Goal: Transaction & Acquisition: Obtain resource

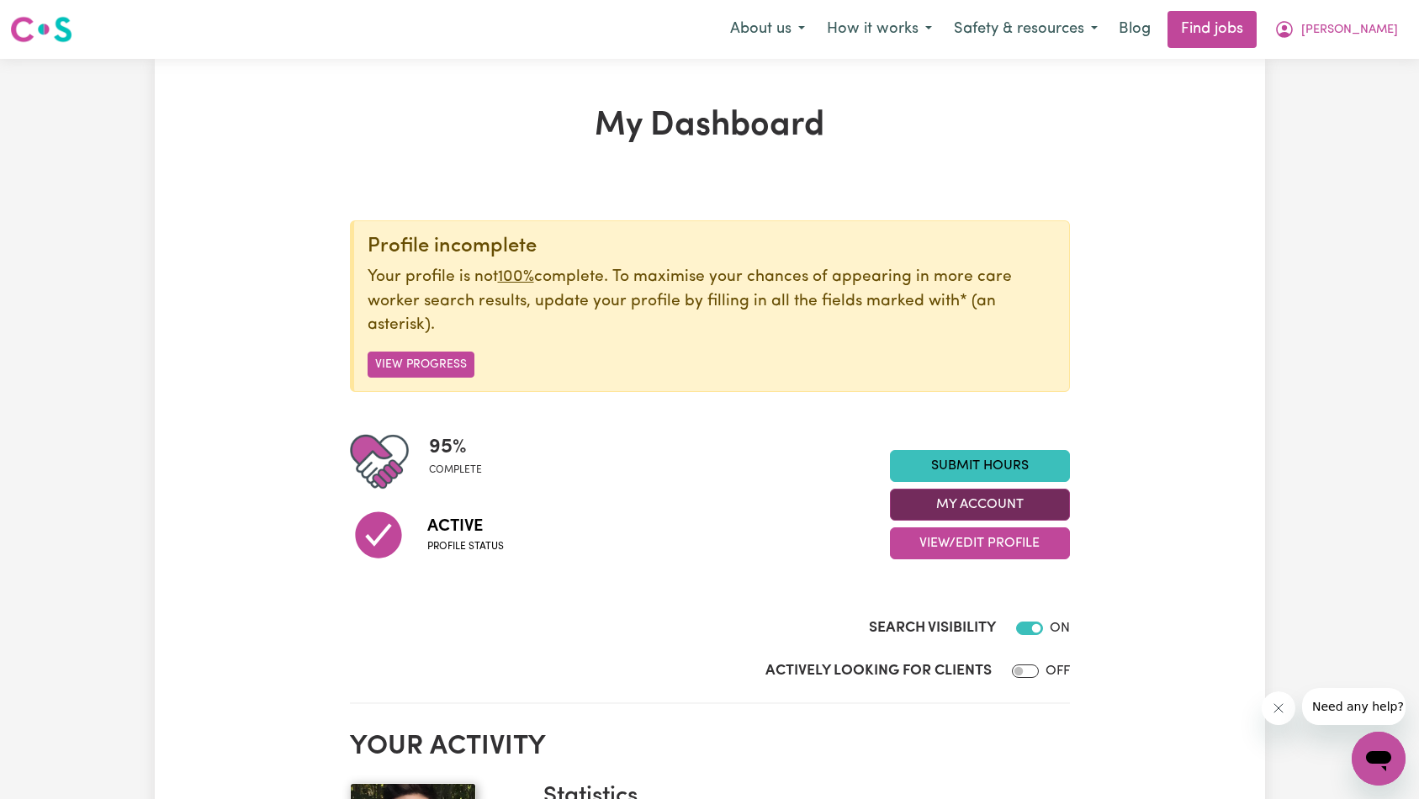
click at [950, 500] on button "My Account" at bounding box center [980, 505] width 180 height 32
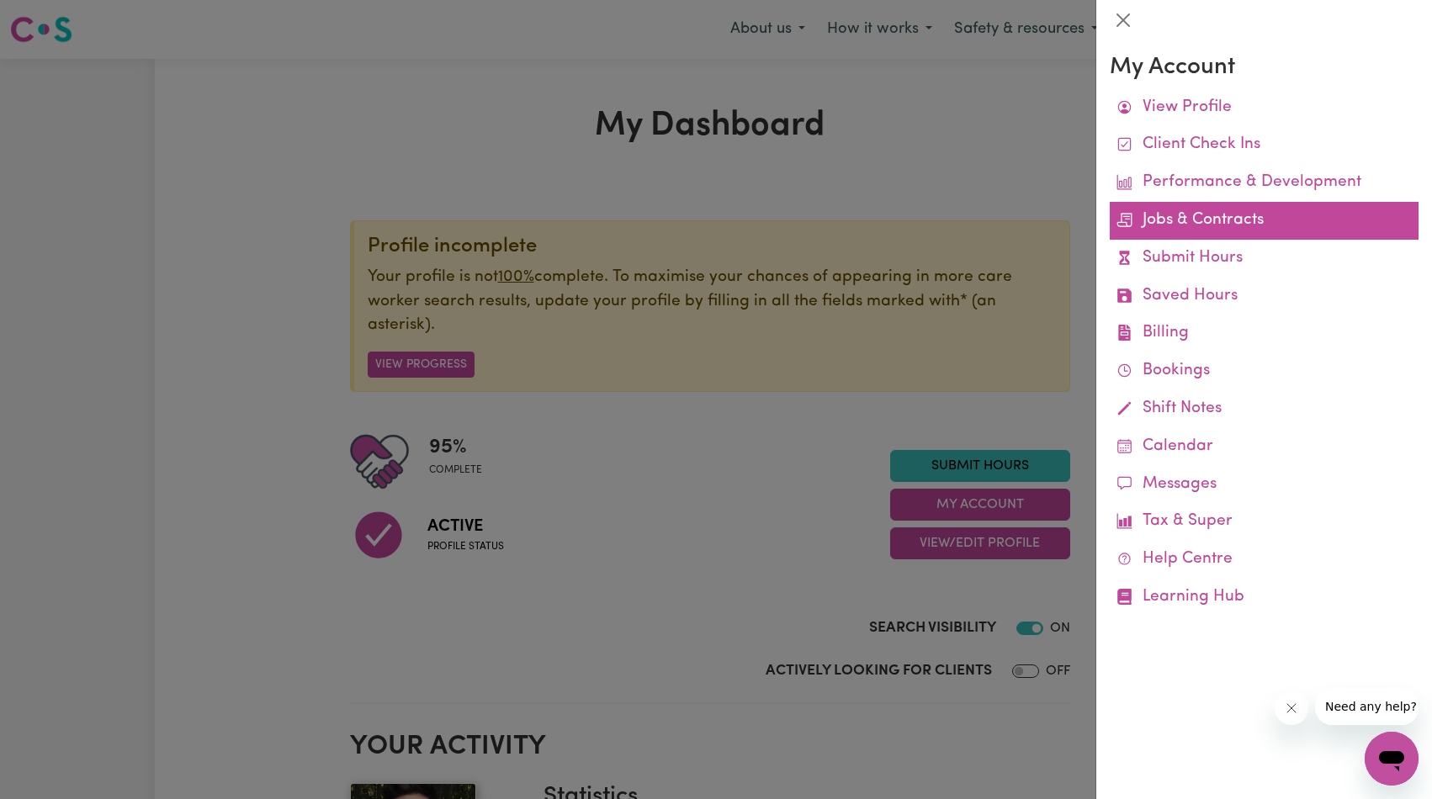
click at [1207, 224] on link "Jobs & Contracts" at bounding box center [1263, 221] width 309 height 38
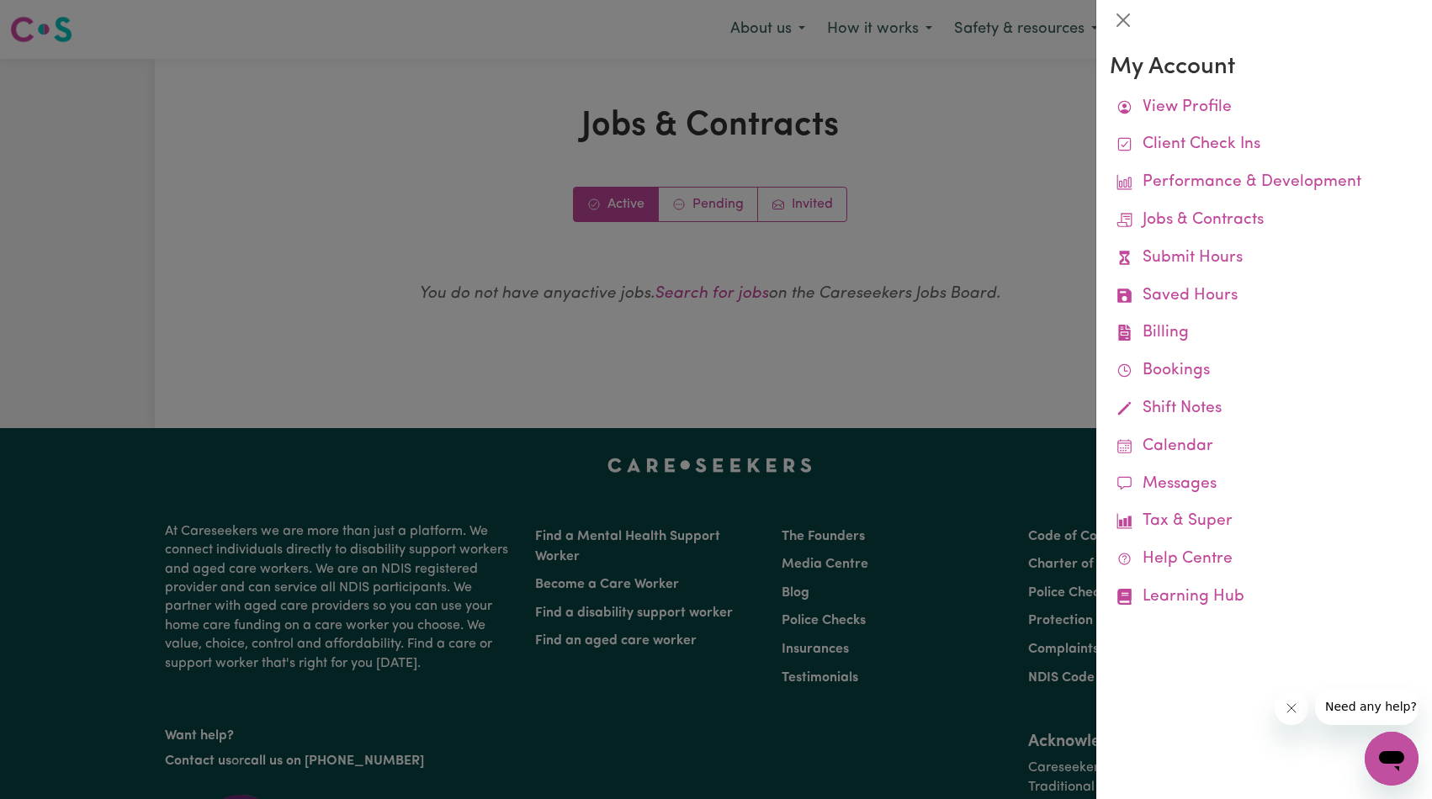
click at [863, 225] on div at bounding box center [716, 399] width 1432 height 799
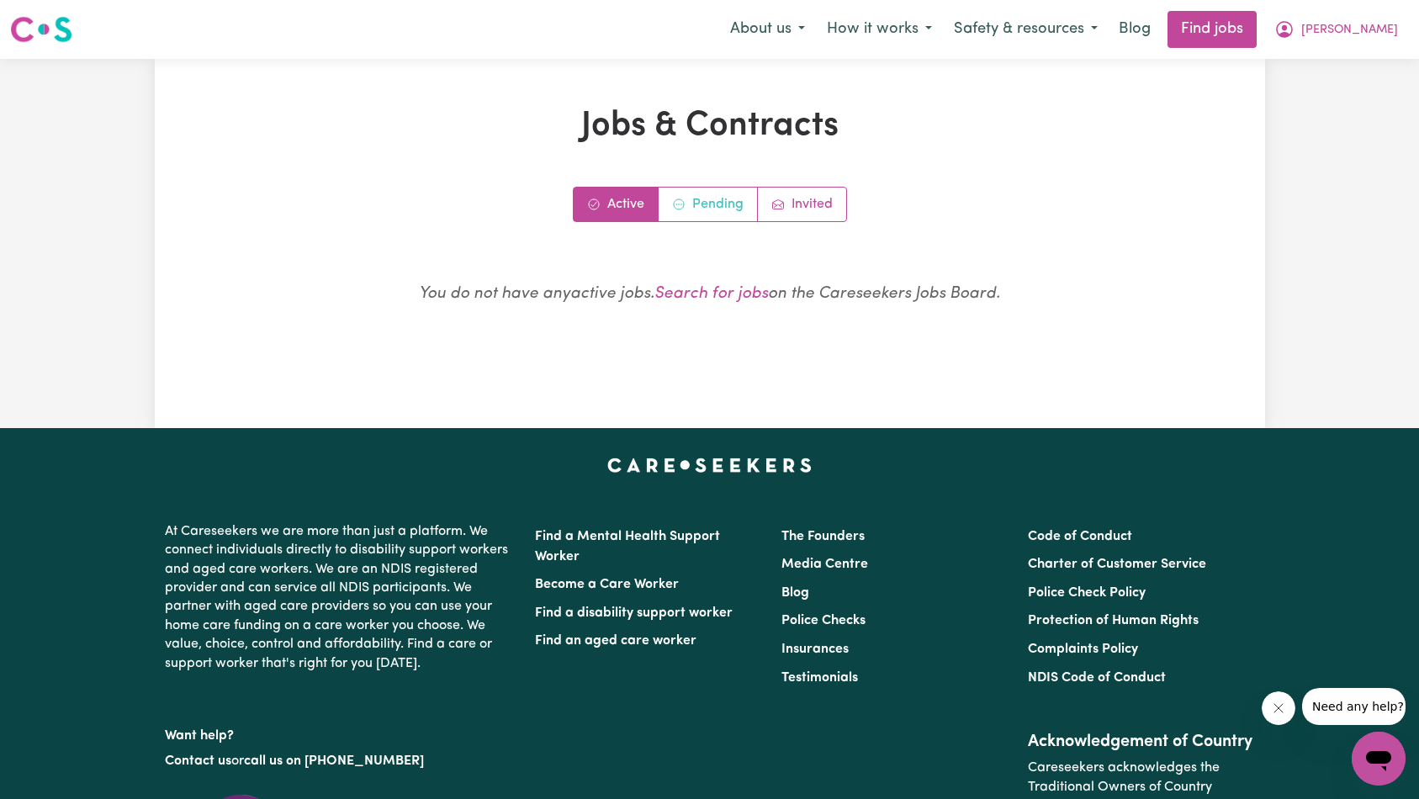
click at [703, 201] on link "Pending" at bounding box center [708, 205] width 99 height 34
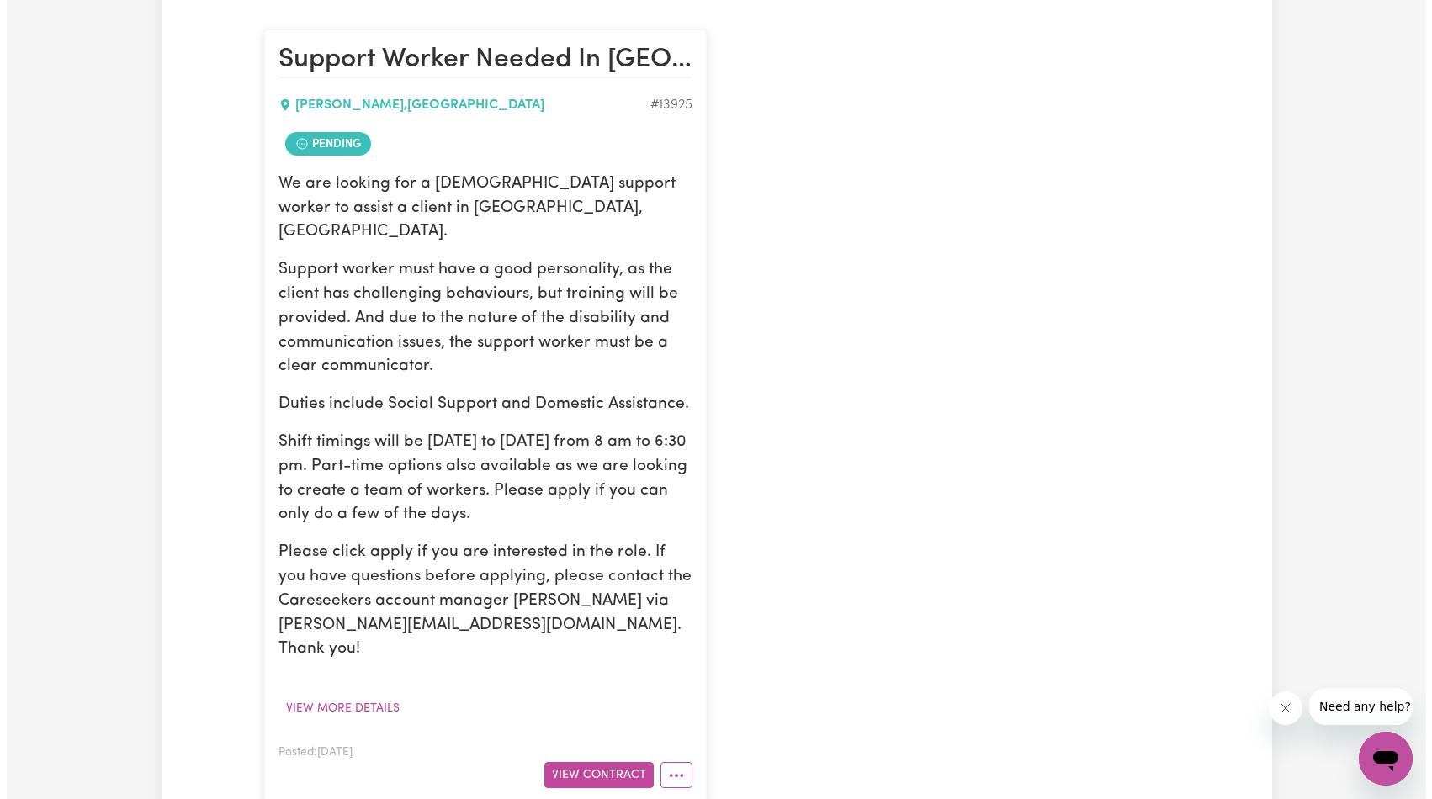
scroll to position [759, 0]
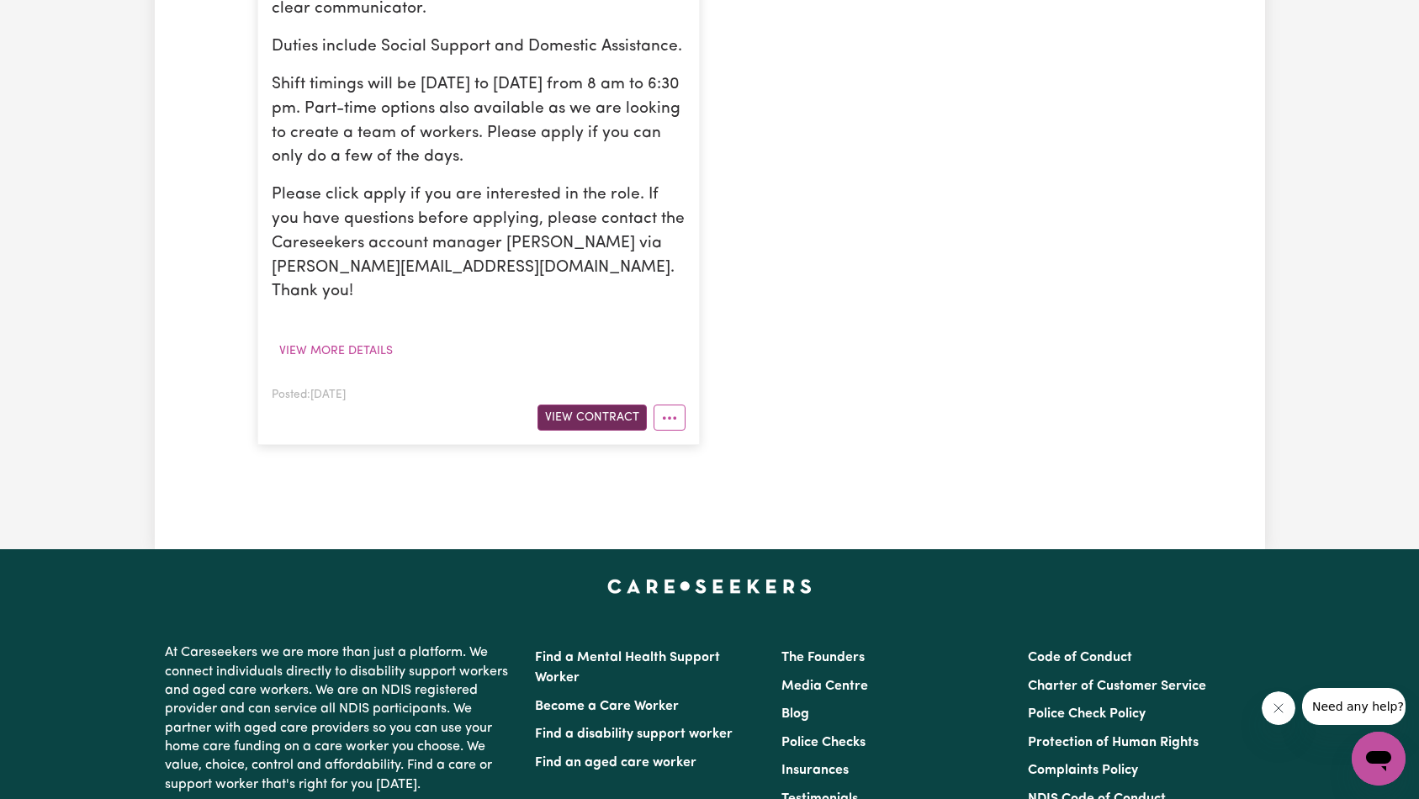
click at [605, 405] on button "View Contract" at bounding box center [591, 418] width 109 height 26
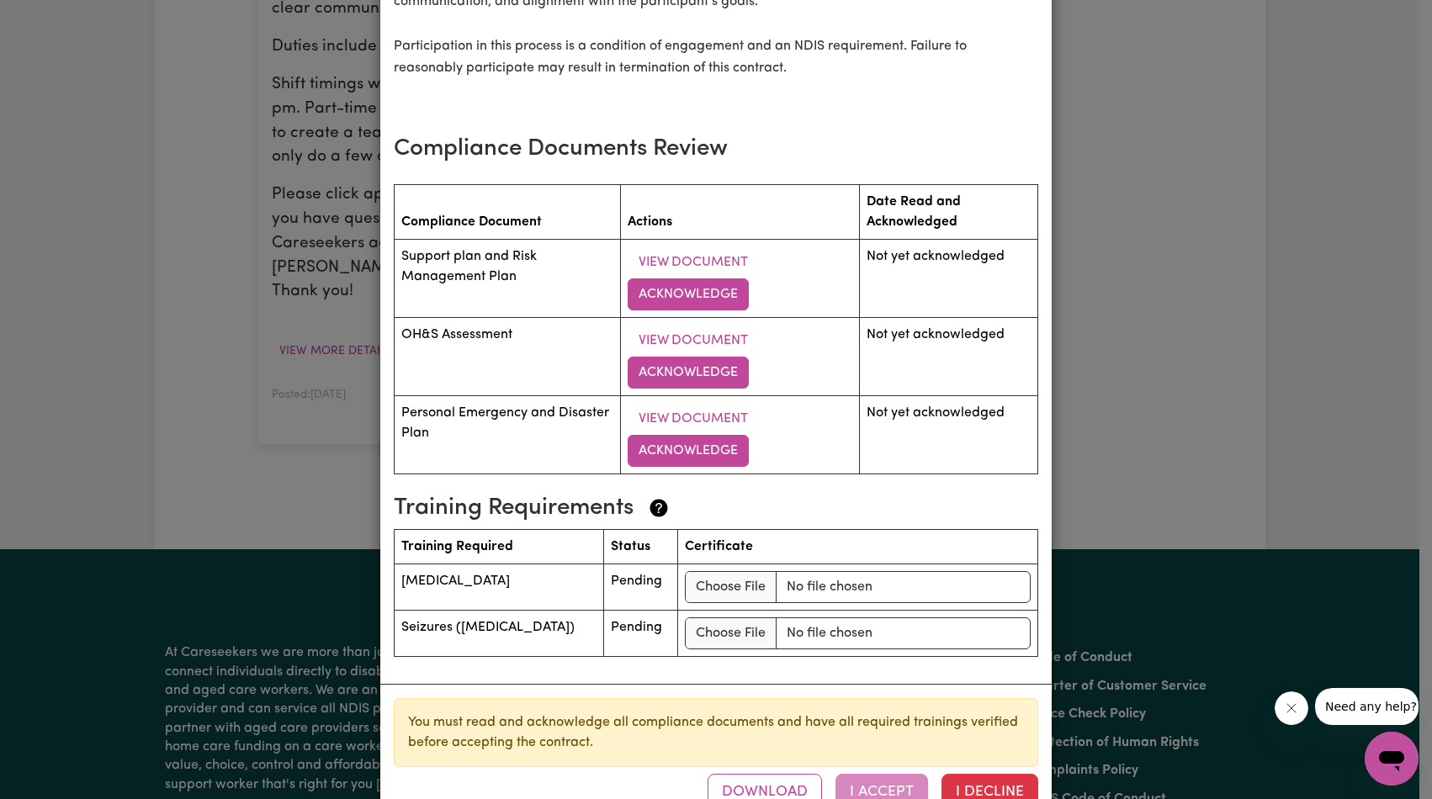
scroll to position [2448, 0]
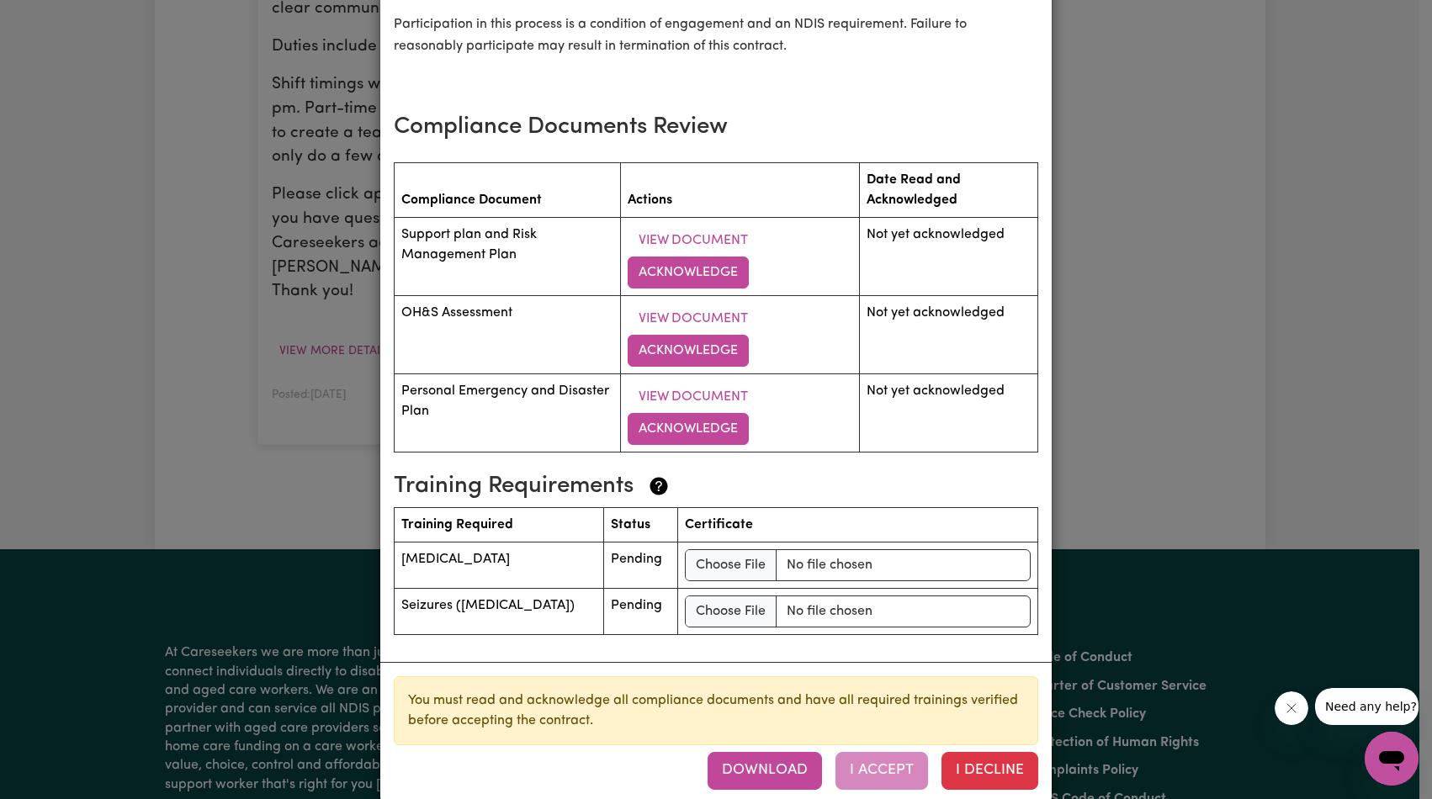
click at [759, 752] on button "Download" at bounding box center [764, 770] width 114 height 37
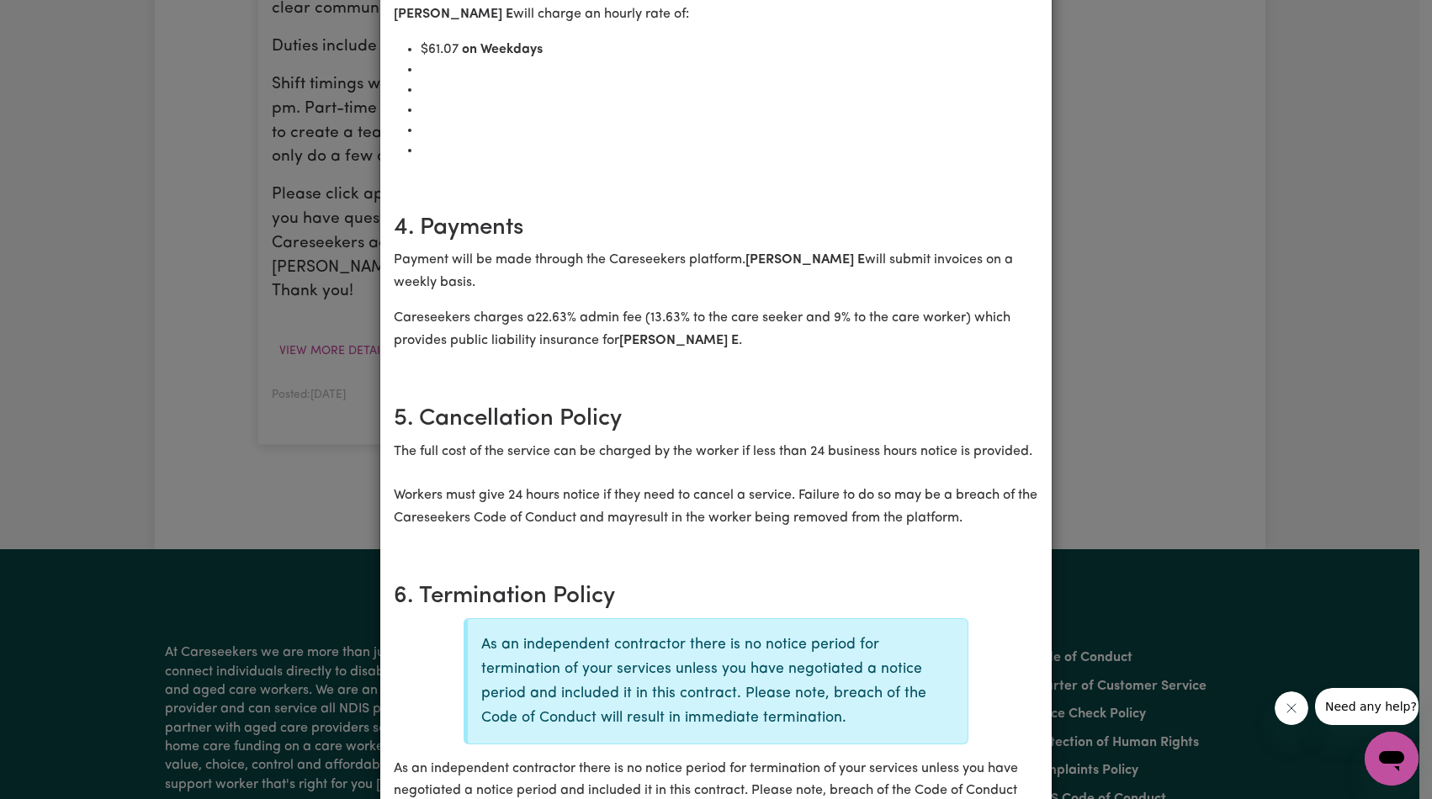
scroll to position [823, 0]
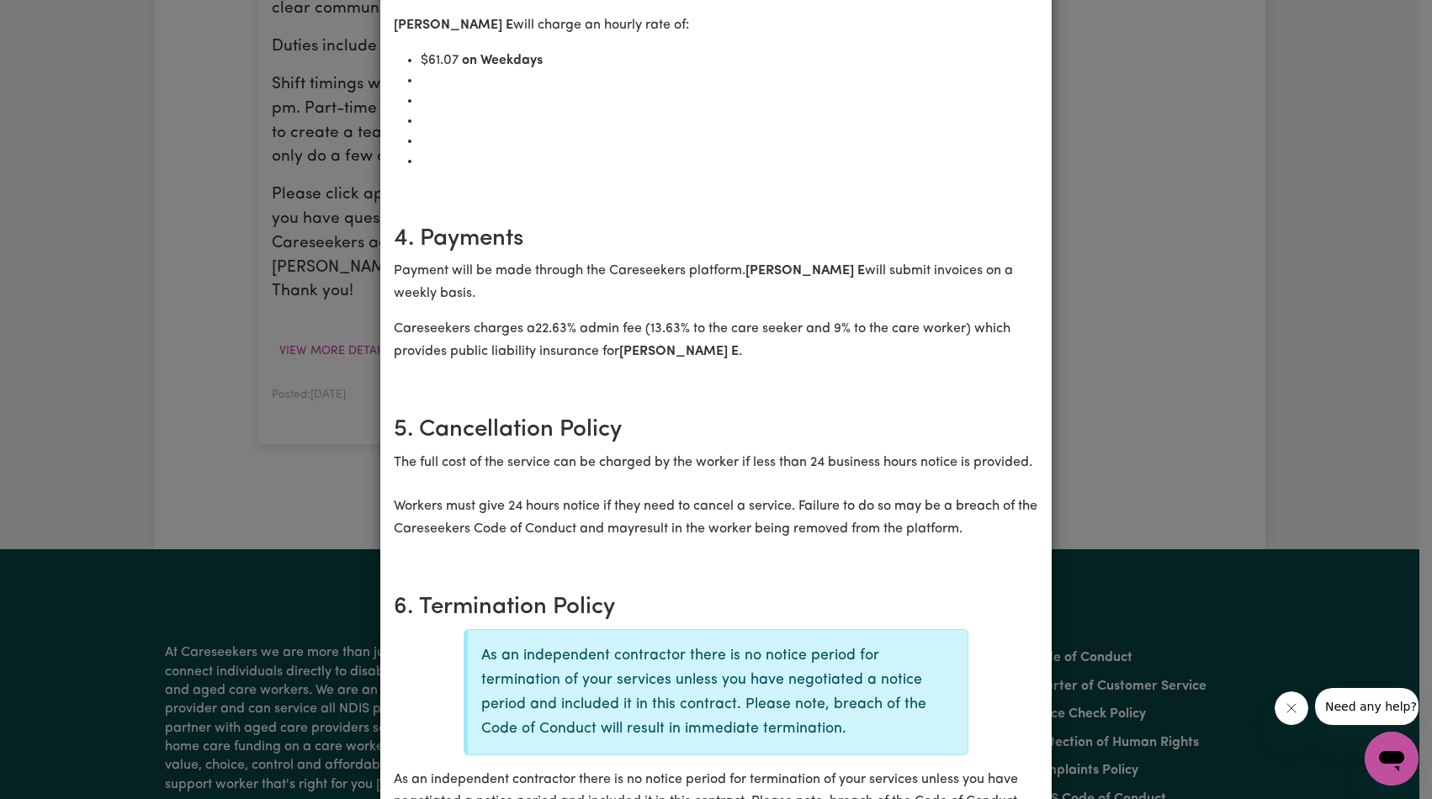
click at [773, 260] on p "Payment will be made through the Careseekers platform. [PERSON_NAME] E will sub…" at bounding box center [716, 282] width 644 height 45
copy b "[PERSON_NAME]"
drag, startPoint x: 802, startPoint y: 242, endPoint x: 743, endPoint y: 241, distance: 58.9
click at [745, 264] on b "[PERSON_NAME] E" at bounding box center [804, 270] width 119 height 13
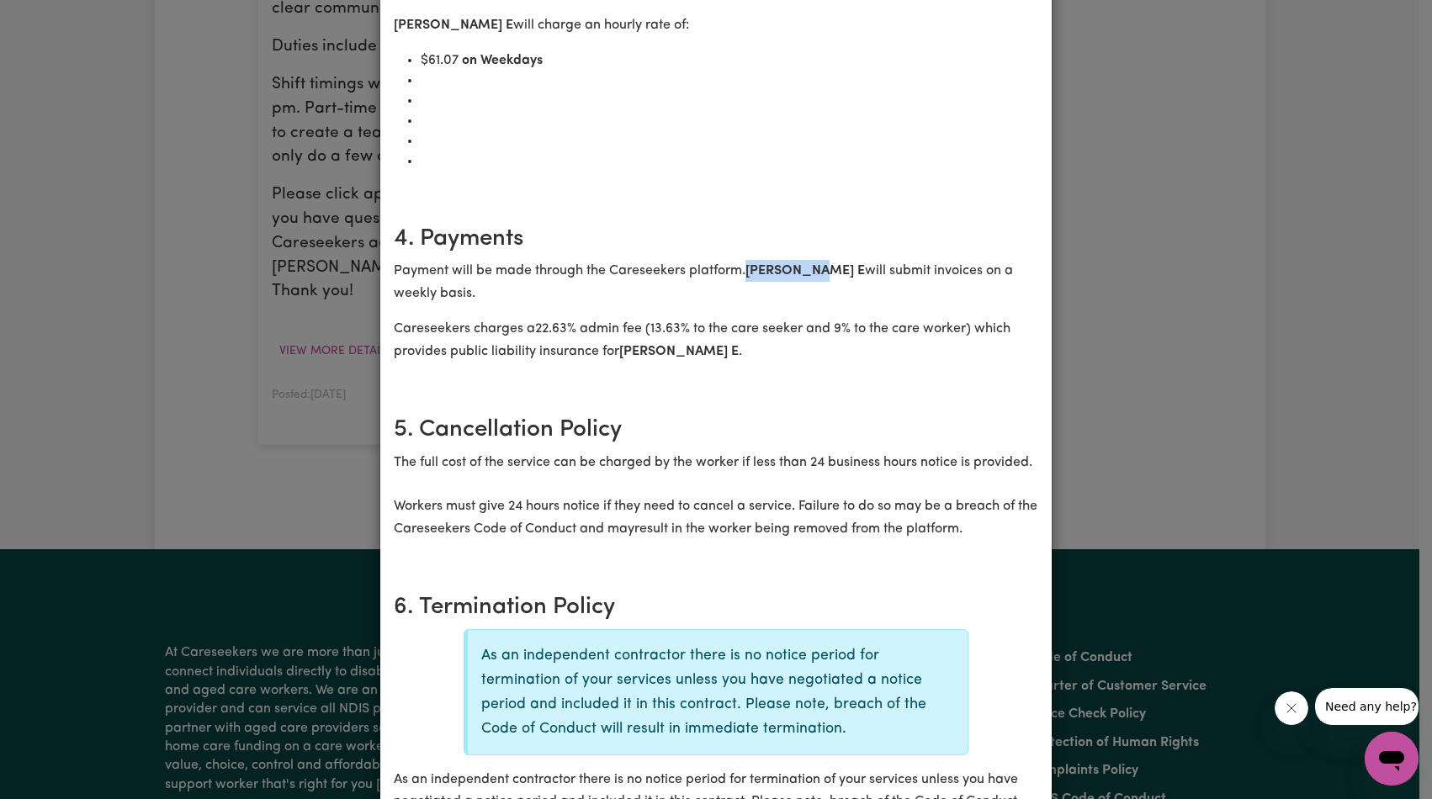
copy b "[PERSON_NAME] E"
click at [923, 318] on p "Careseekers charges a 22.63 % admin fee ( 13.63 % to the care seeker and 9% to …" at bounding box center [716, 340] width 644 height 45
